Goal: Task Accomplishment & Management: Complete application form

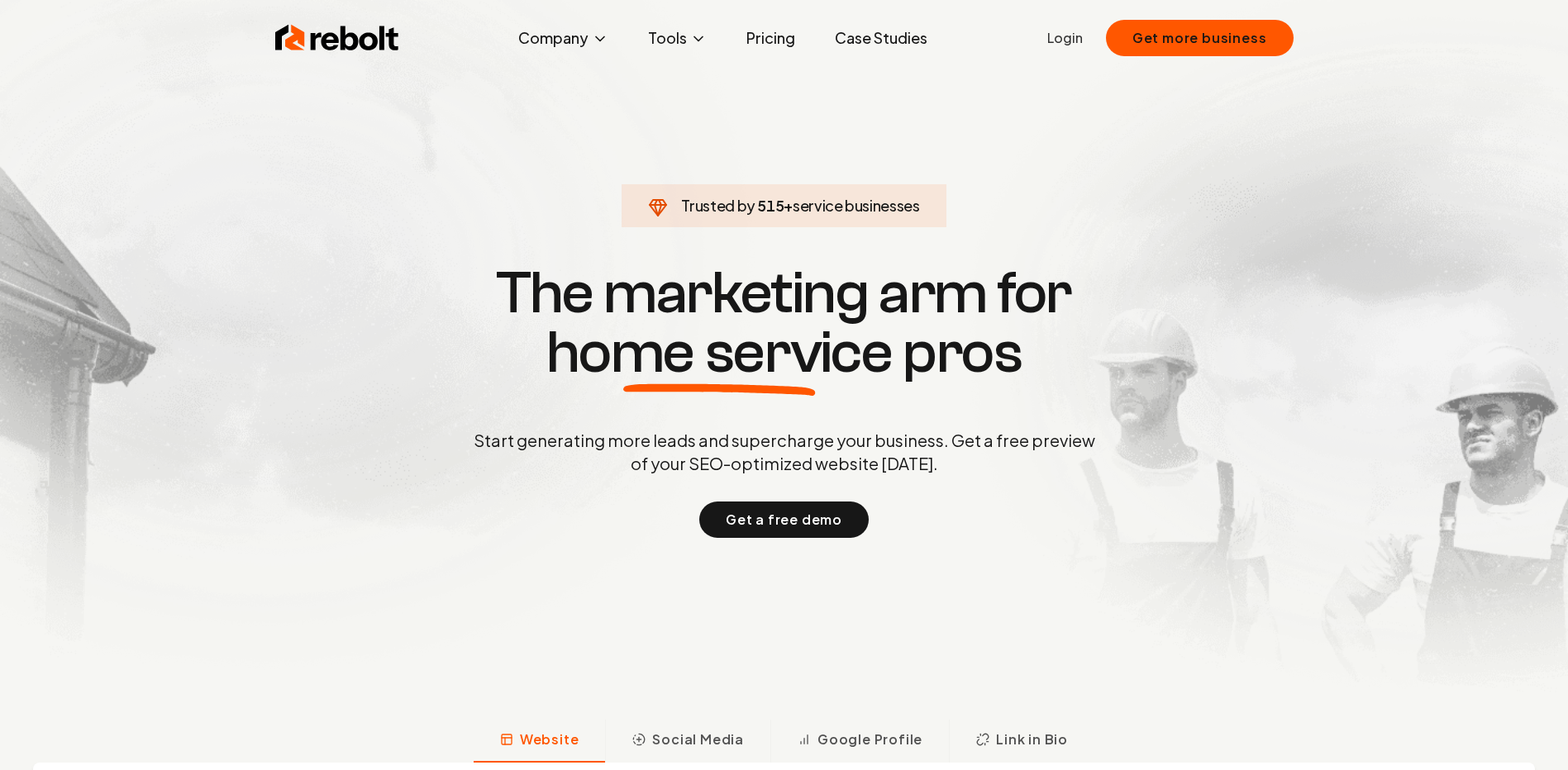
click at [1069, 30] on link "Login" at bounding box center [1065, 38] width 36 height 20
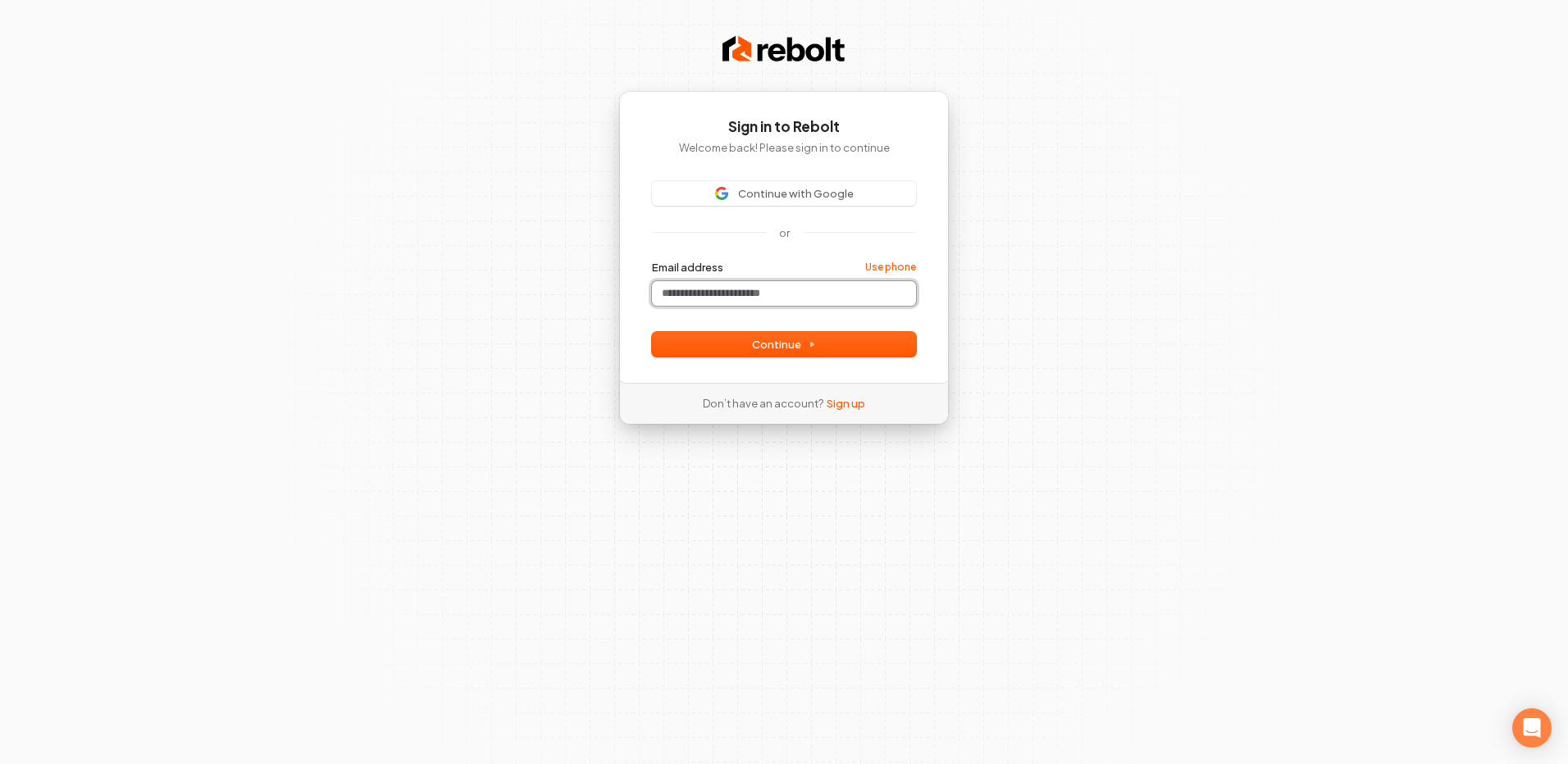
click at [747, 282] on input "Email address" at bounding box center [784, 293] width 264 height 24
type input "**********"
click at [748, 354] on button "Continue" at bounding box center [784, 344] width 264 height 24
type input "**********"
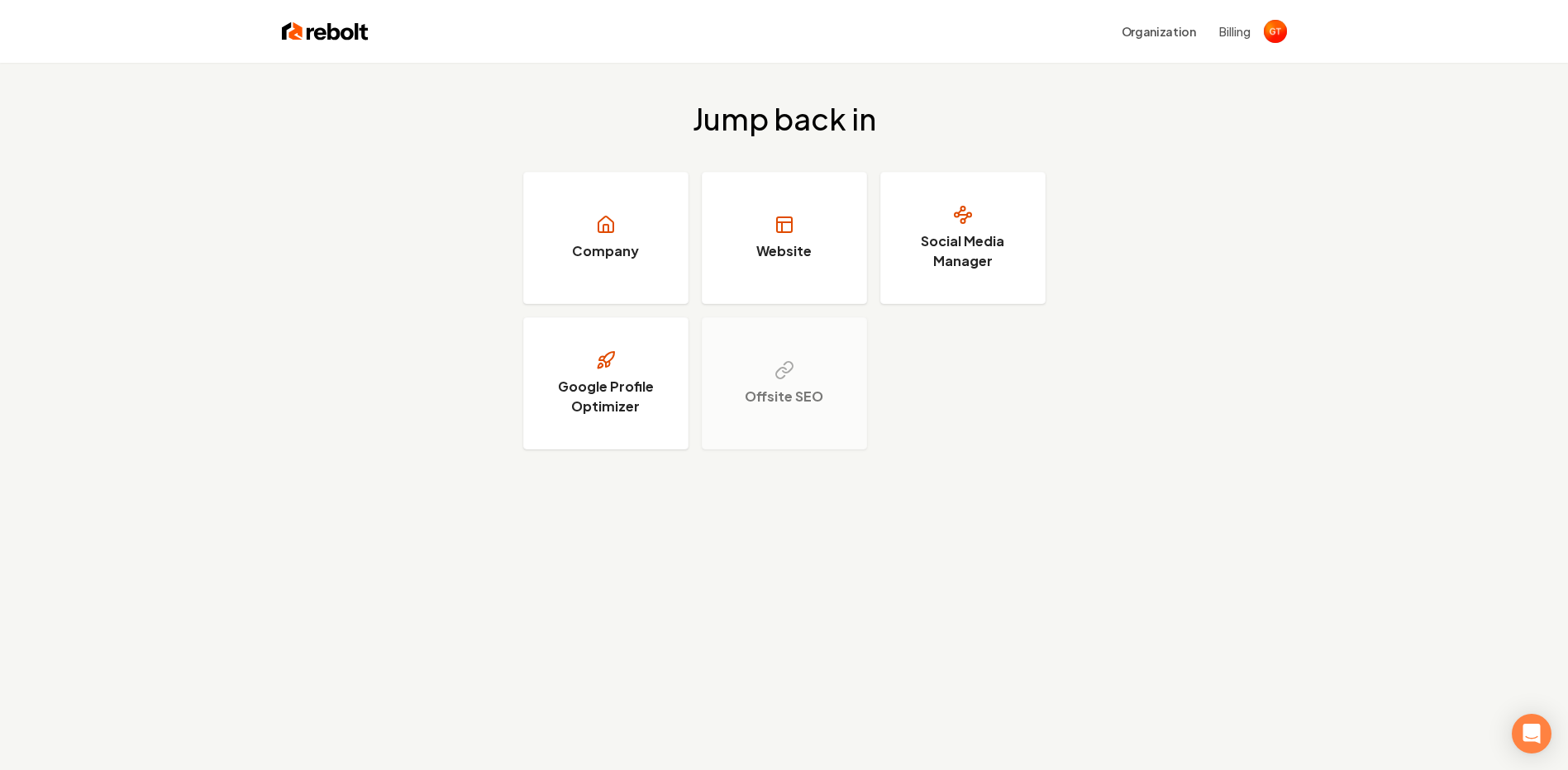
click at [969, 247] on h3 "Social Media Manager" at bounding box center [963, 251] width 124 height 39
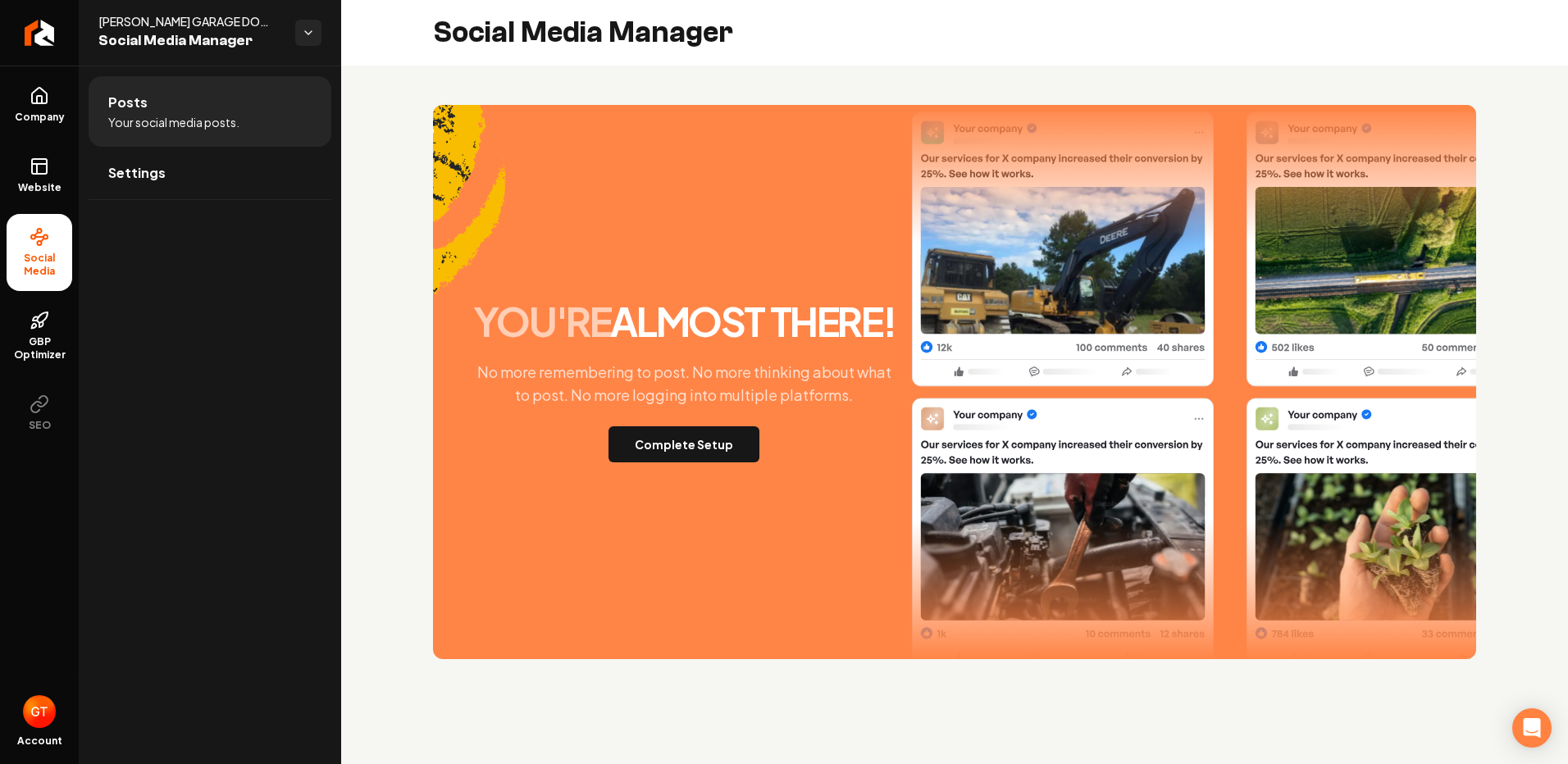
click at [693, 446] on button "Complete Setup" at bounding box center [684, 444] width 151 height 36
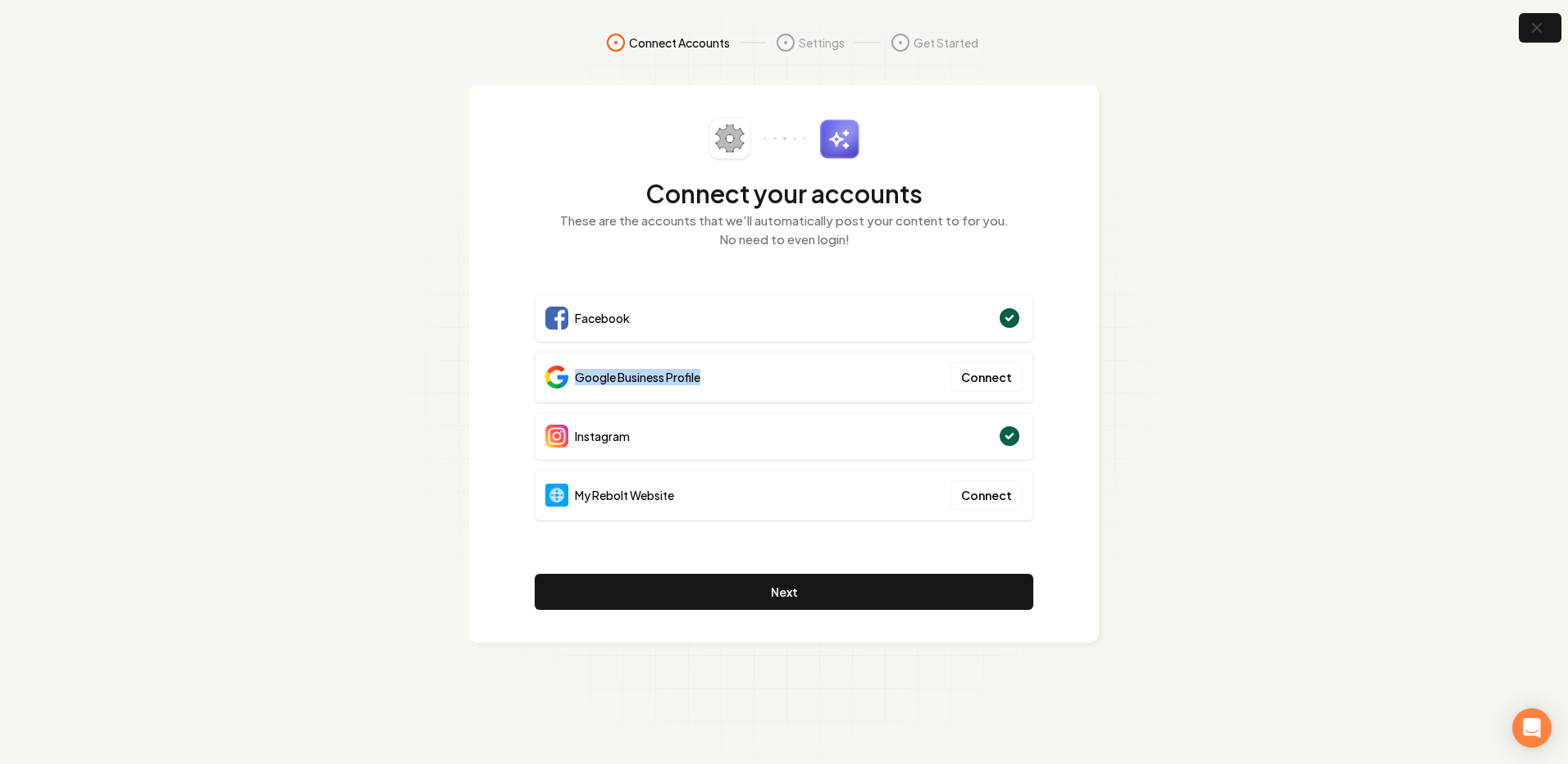
drag, startPoint x: 575, startPoint y: 382, endPoint x: 734, endPoint y: 354, distance: 161.4
click at [734, 354] on div "Google Business Profile Connect" at bounding box center [784, 377] width 498 height 50
drag, startPoint x: 889, startPoint y: 361, endPoint x: 915, endPoint y: 356, distance: 26.5
click at [915, 356] on div "Google Business Profile Connect" at bounding box center [784, 377] width 498 height 50
click at [993, 370] on button "Connect" at bounding box center [987, 377] width 72 height 30
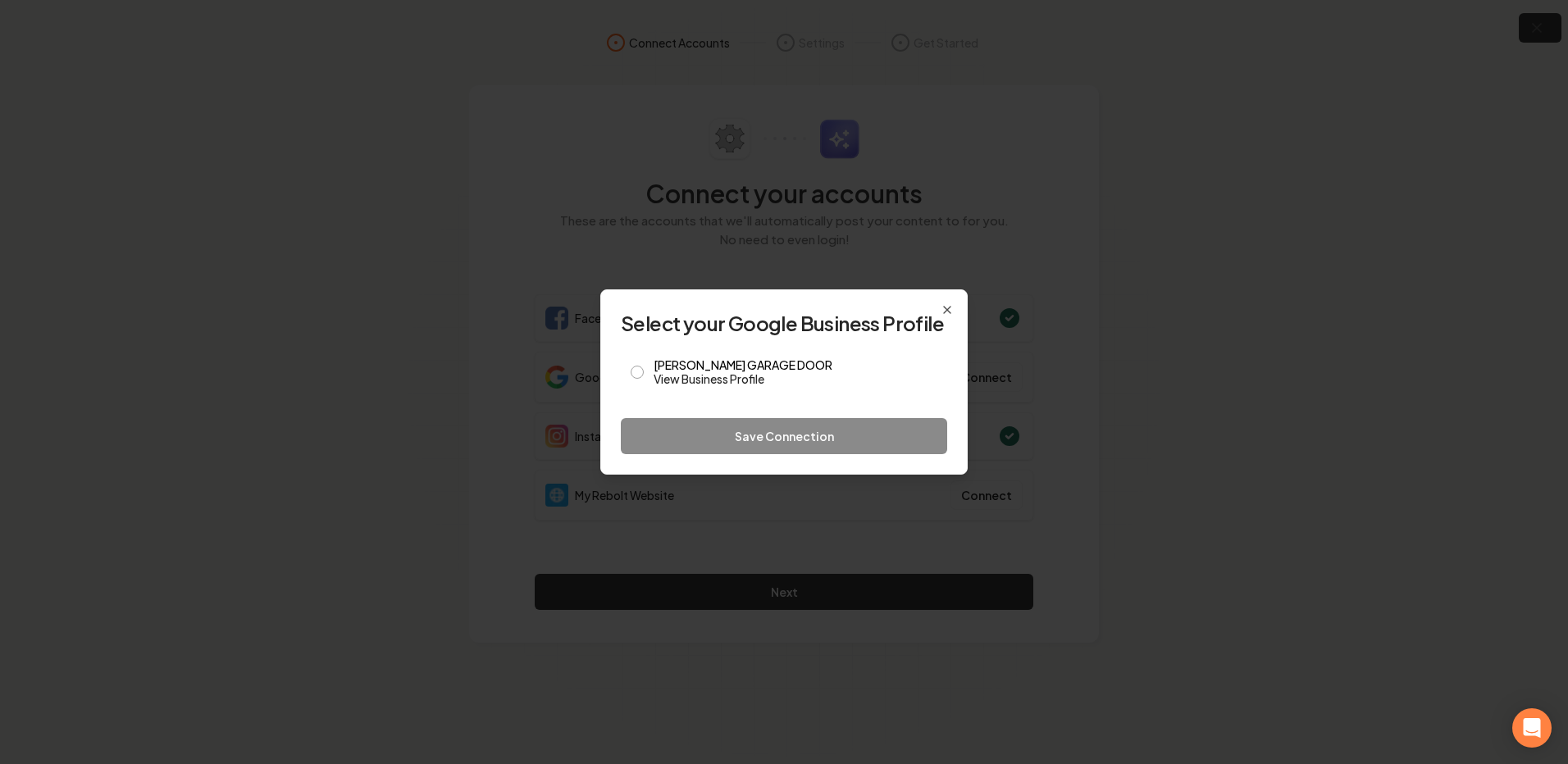
click at [654, 369] on label "[PERSON_NAME] GARAGE DOOR View Business Profile" at bounding box center [795, 373] width 284 height 28
click at [644, 369] on button "[PERSON_NAME] GARAGE DOOR View Business Profile" at bounding box center [637, 372] width 13 height 13
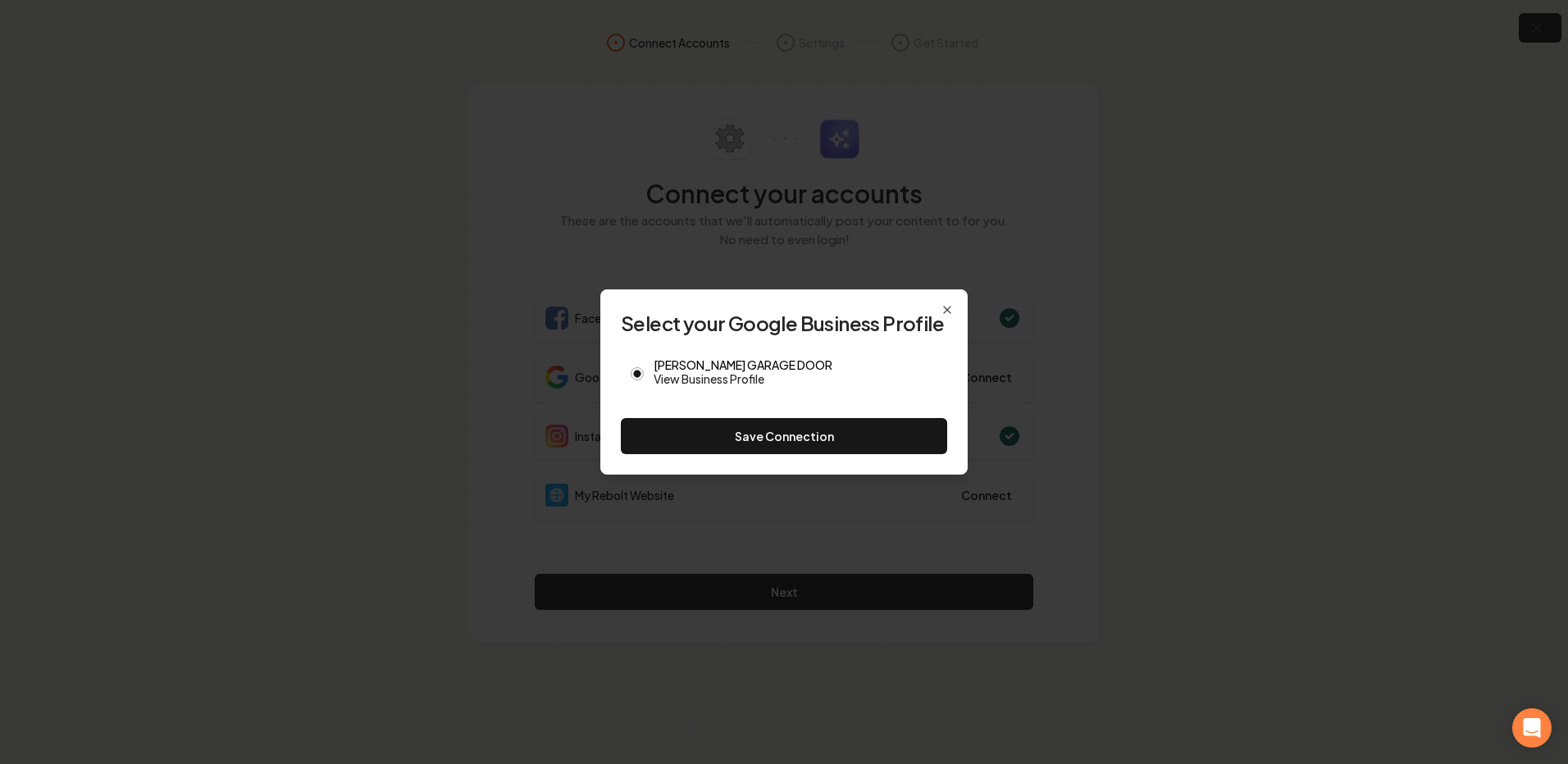
click at [714, 433] on button "Save Connection" at bounding box center [784, 436] width 327 height 36
